Goal: Ask a question

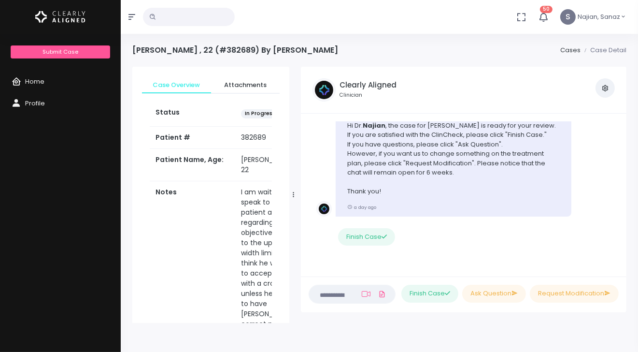
scroll to position [0, 0]
click at [35, 77] on span "Home" at bounding box center [34, 81] width 19 height 9
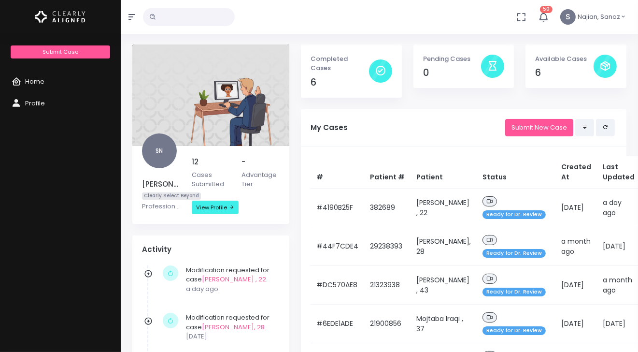
scroll to position [24, 0]
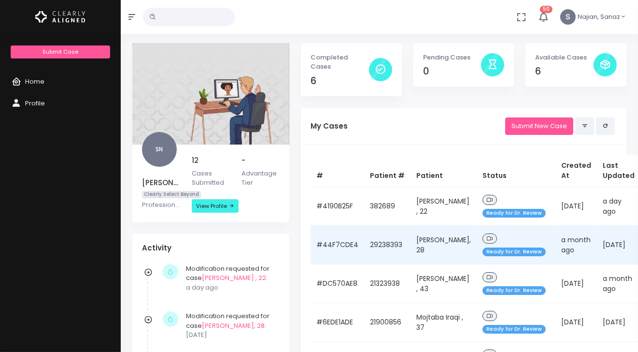
click at [411, 227] on td "[PERSON_NAME], 28" at bounding box center [444, 245] width 66 height 39
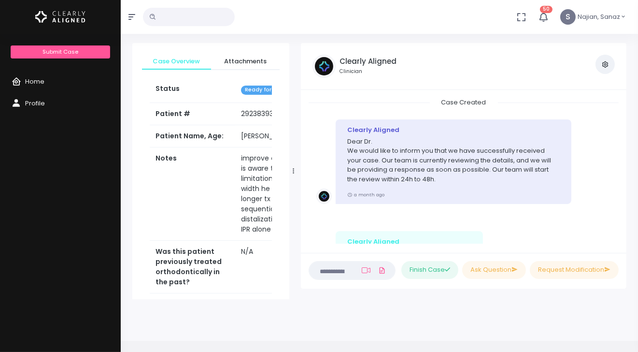
scroll to position [867, 0]
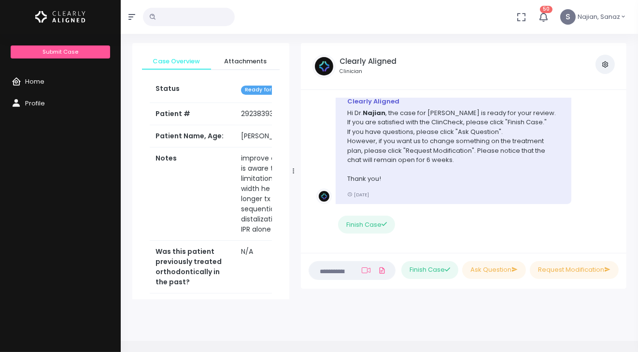
click at [411, 227] on li "Clearly Aligned Hi [PERSON_NAME] , the case for [PERSON_NAME] is ready for your…" at bounding box center [464, 168] width 310 height 171
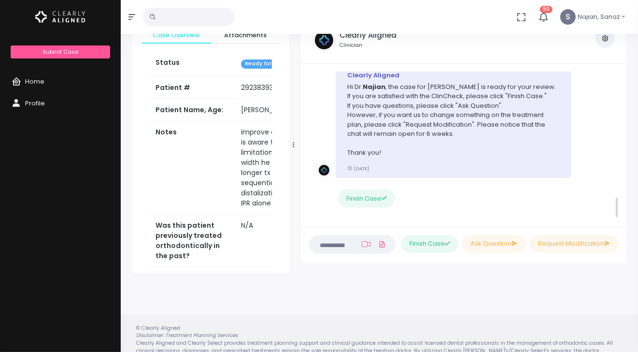
scroll to position [865, 0]
click at [327, 241] on textarea at bounding box center [333, 244] width 37 height 11
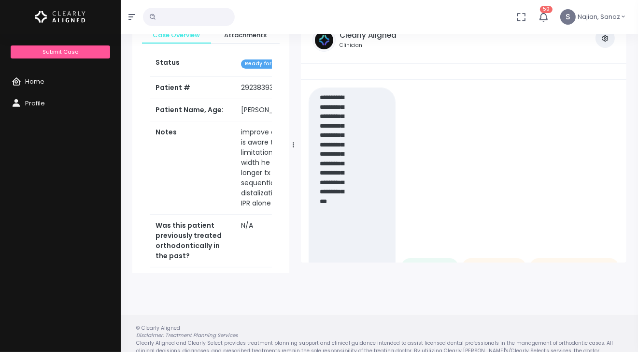
scroll to position [0, 0]
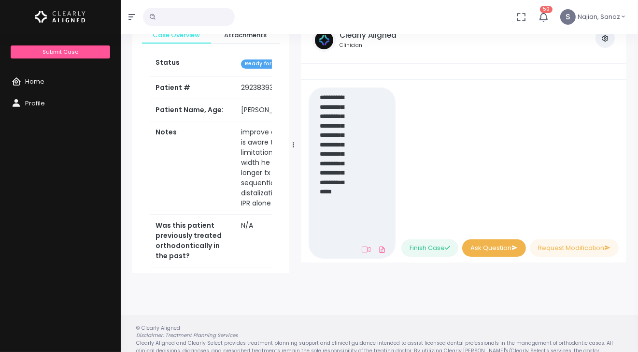
type textarea "**********"
click at [497, 246] on button "Ask Question" at bounding box center [494, 248] width 64 height 18
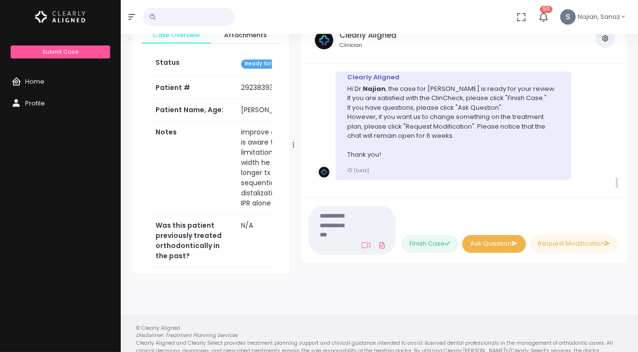
scroll to position [949, 0]
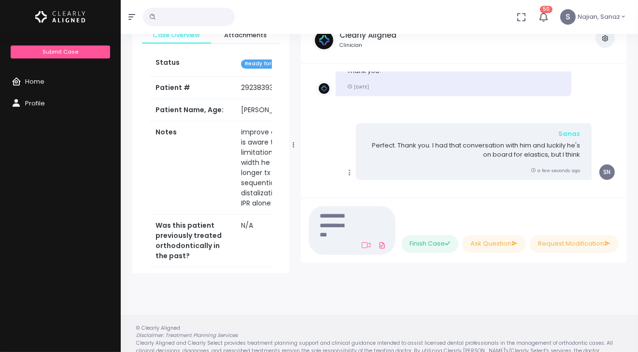
click at [345, 219] on textarea at bounding box center [332, 230] width 34 height 41
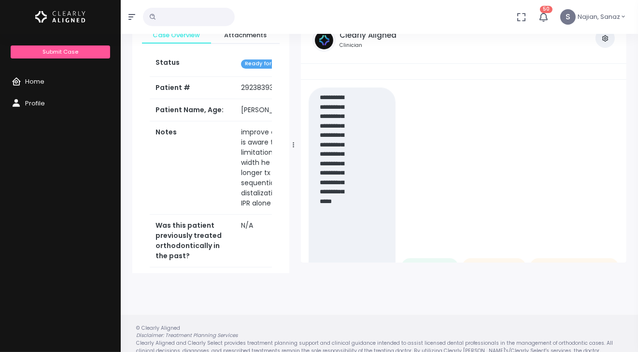
scroll to position [0, 0]
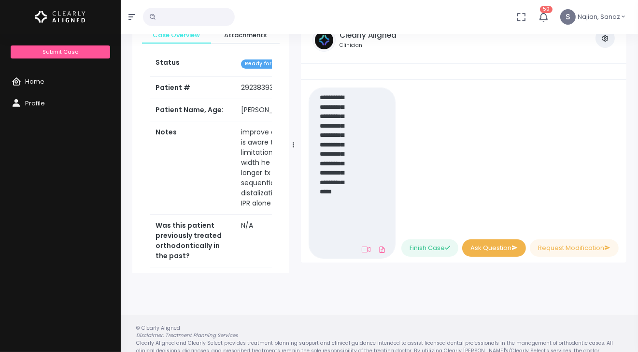
type textarea "**********"
click at [489, 246] on button "Ask Question" at bounding box center [494, 248] width 64 height 18
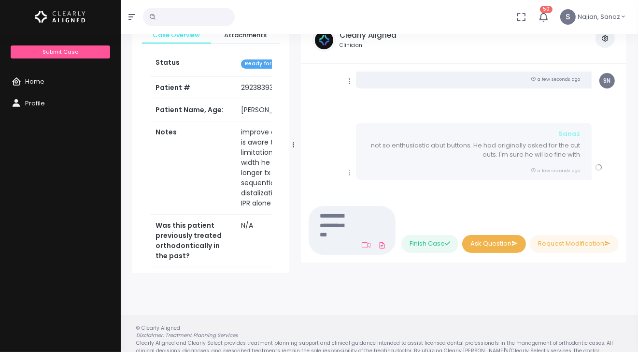
click at [462, 235] on button "Ask Question" at bounding box center [494, 244] width 64 height 18
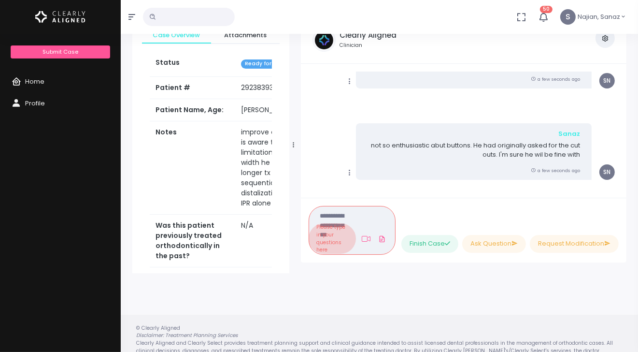
click at [326, 223] on li "Please type in your questions here" at bounding box center [332, 238] width 47 height 30
click at [330, 210] on textarea at bounding box center [332, 230] width 34 height 41
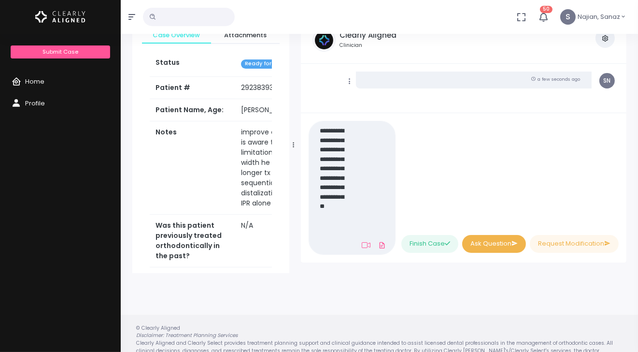
type textarea "**********"
click at [485, 244] on button "Ask Question" at bounding box center [494, 244] width 64 height 18
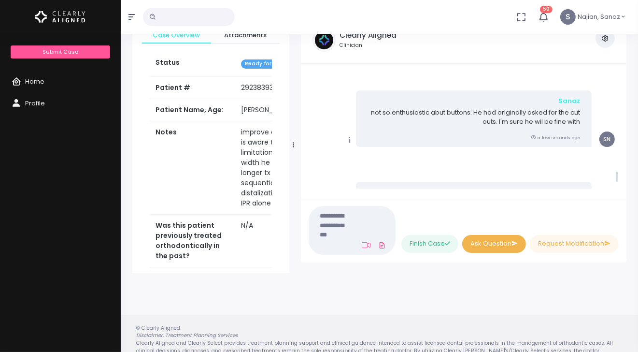
scroll to position [1062, 0]
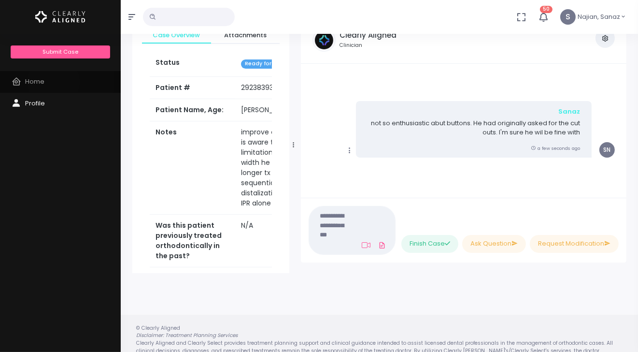
click at [54, 81] on link "Home" at bounding box center [60, 82] width 121 height 22
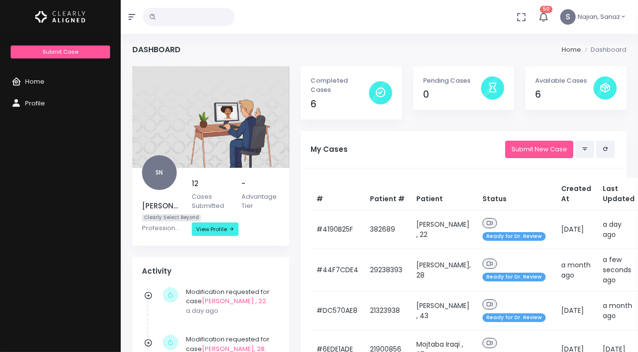
scroll to position [0, 0]
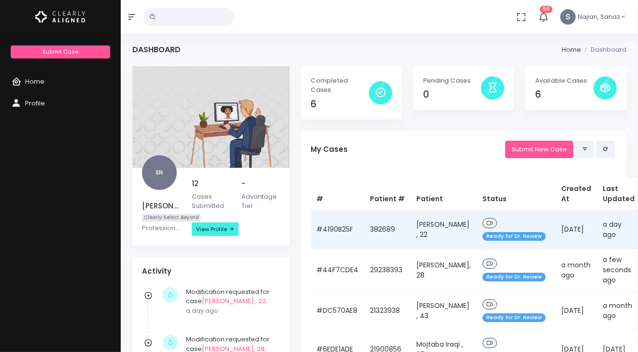
click at [487, 220] on icon at bounding box center [490, 222] width 6 height 5
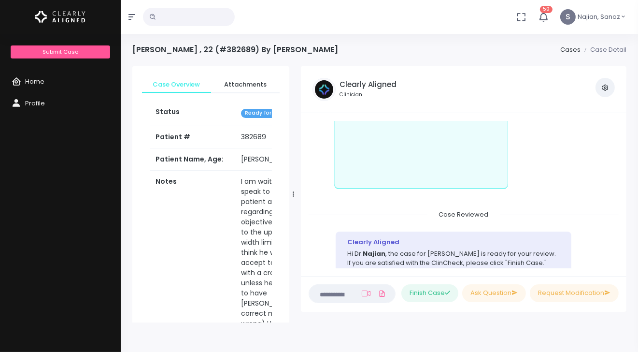
scroll to position [449, 0]
click at [379, 212] on li "Copy Clearly Aligned [URL][DOMAIN_NAME] a day ago" at bounding box center [464, 128] width 310 height 168
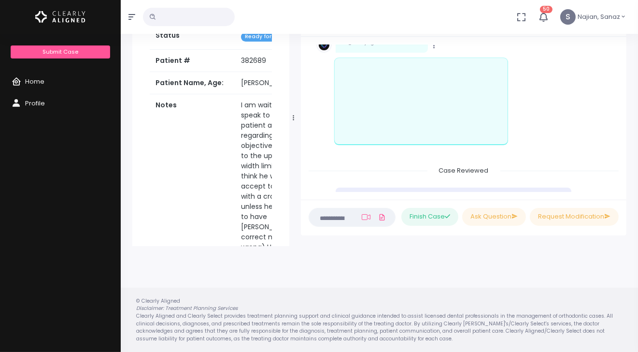
scroll to position [413, 0]
